Goal: Check status: Check status

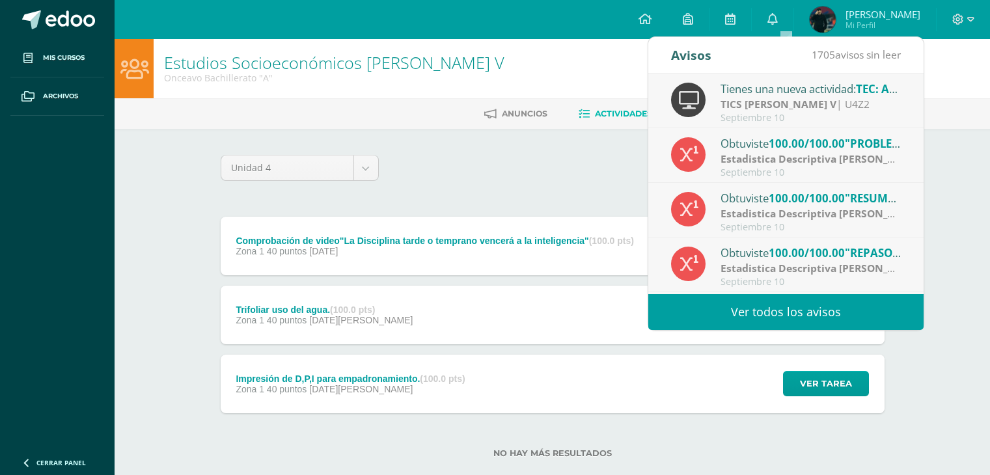
click at [859, 18] on span "[PERSON_NAME]" at bounding box center [883, 14] width 75 height 13
click at [836, 18] on img at bounding box center [823, 20] width 26 height 26
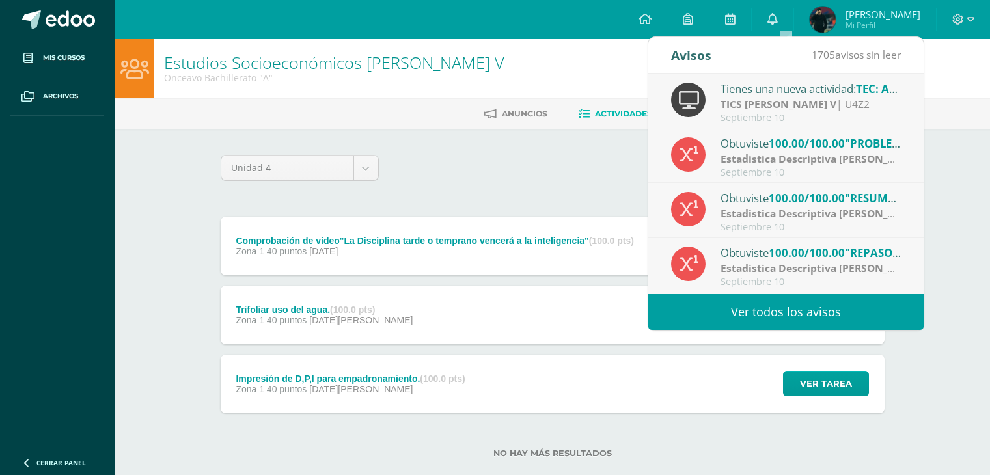
click at [872, 11] on span "[PERSON_NAME]" at bounding box center [883, 14] width 75 height 13
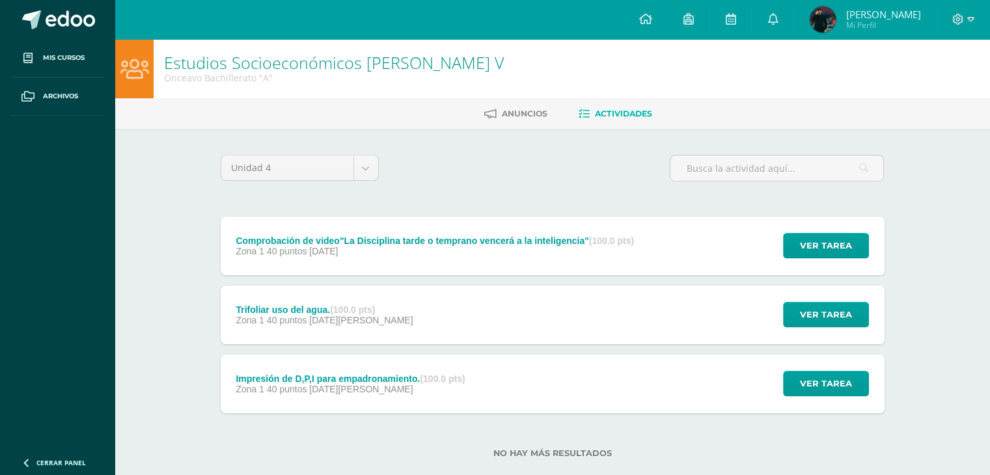
click at [872, 11] on span "[PERSON_NAME]" at bounding box center [883, 14] width 75 height 13
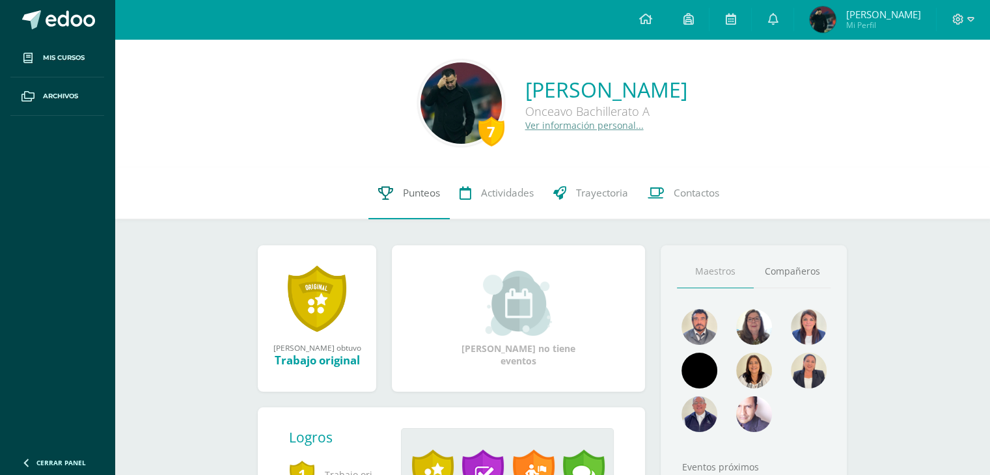
click at [400, 204] on link "Punteos" at bounding box center [408, 193] width 81 height 52
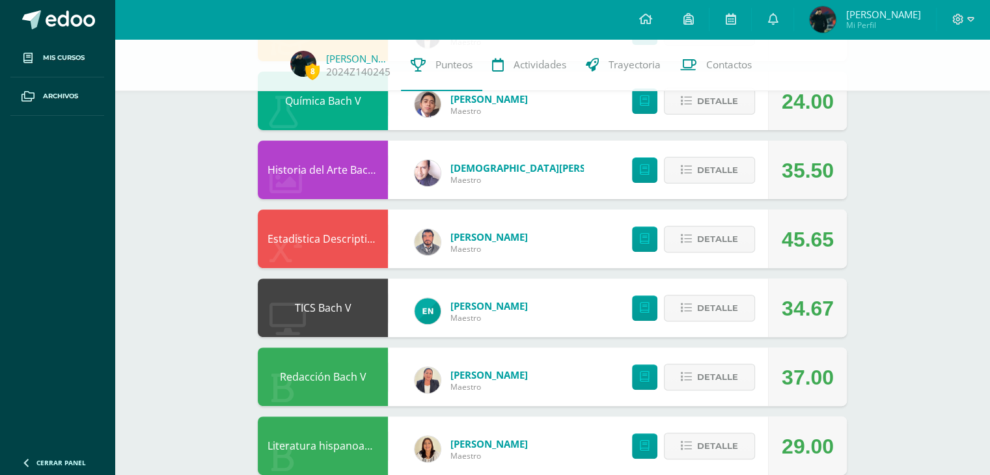
scroll to position [398, 0]
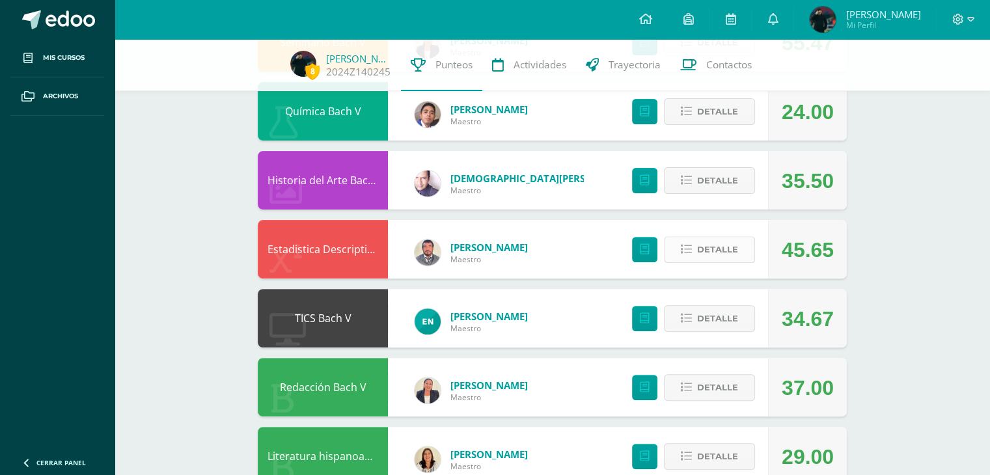
click at [685, 239] on button "Detalle" at bounding box center [709, 249] width 91 height 27
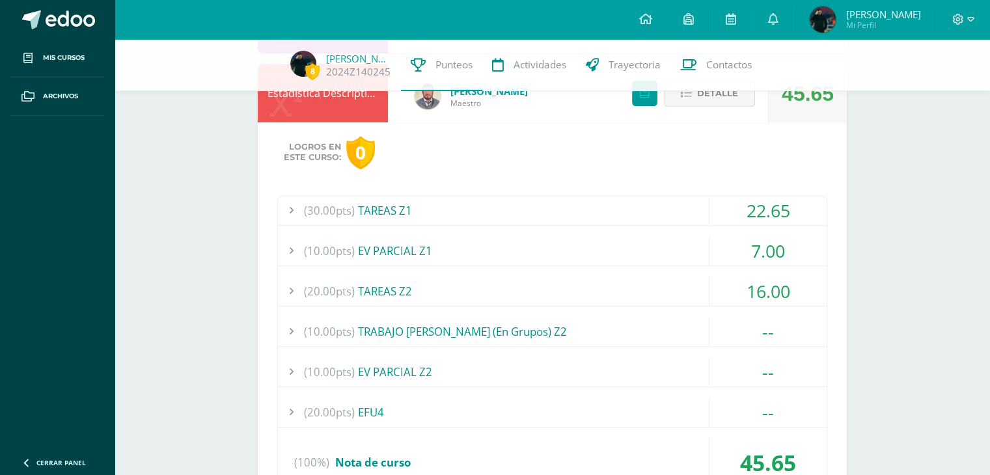
scroll to position [581, 0]
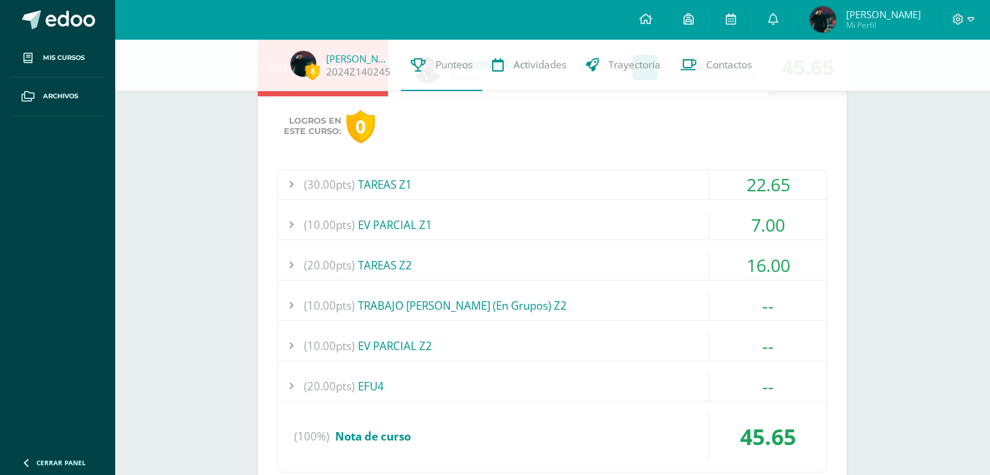
click at [538, 278] on div "(20.00pts) TAREAS Z2" at bounding box center [552, 265] width 549 height 29
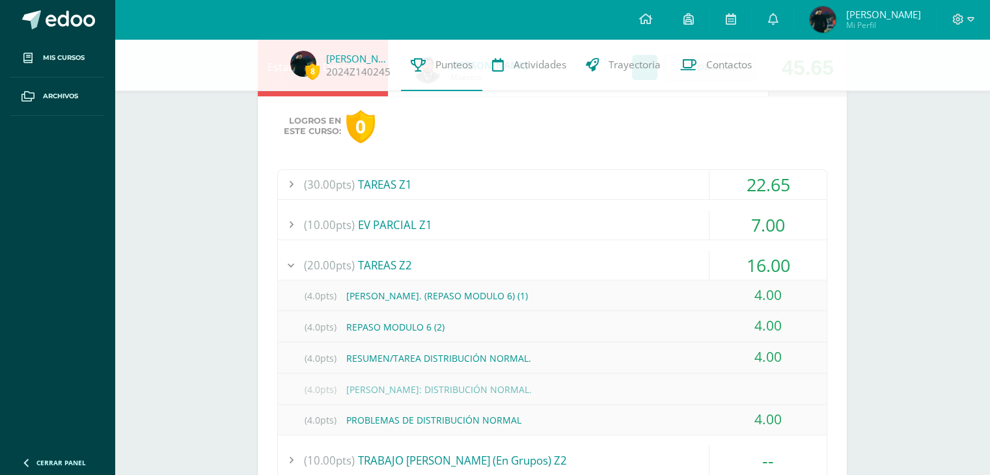
click at [529, 191] on div "(30.00pts) TAREAS Z1" at bounding box center [552, 184] width 549 height 29
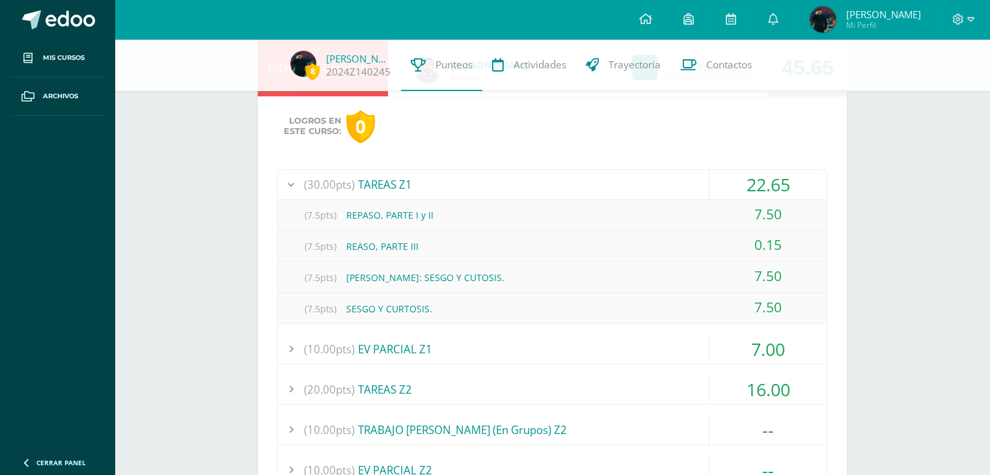
click at [491, 355] on div "(10.00pts) EV PARCIAL Z1" at bounding box center [552, 349] width 549 height 29
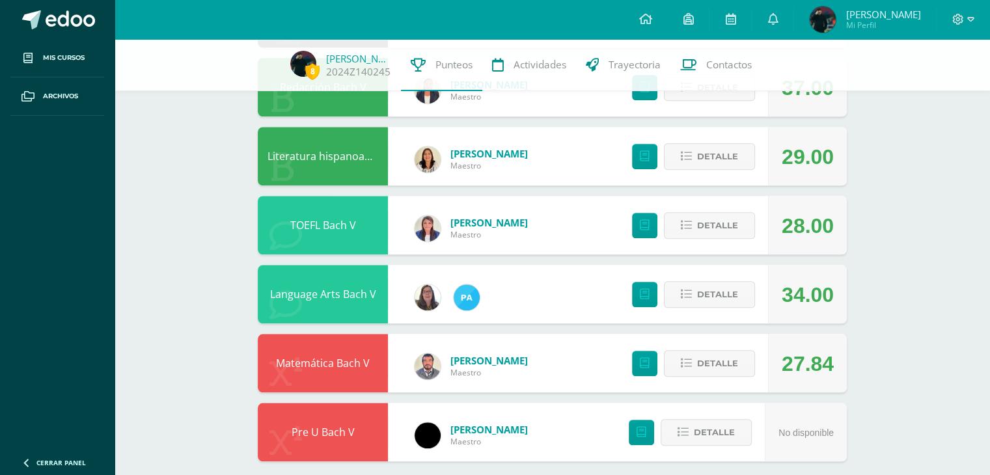
scroll to position [1152, 0]
